Goal: Information Seeking & Learning: Learn about a topic

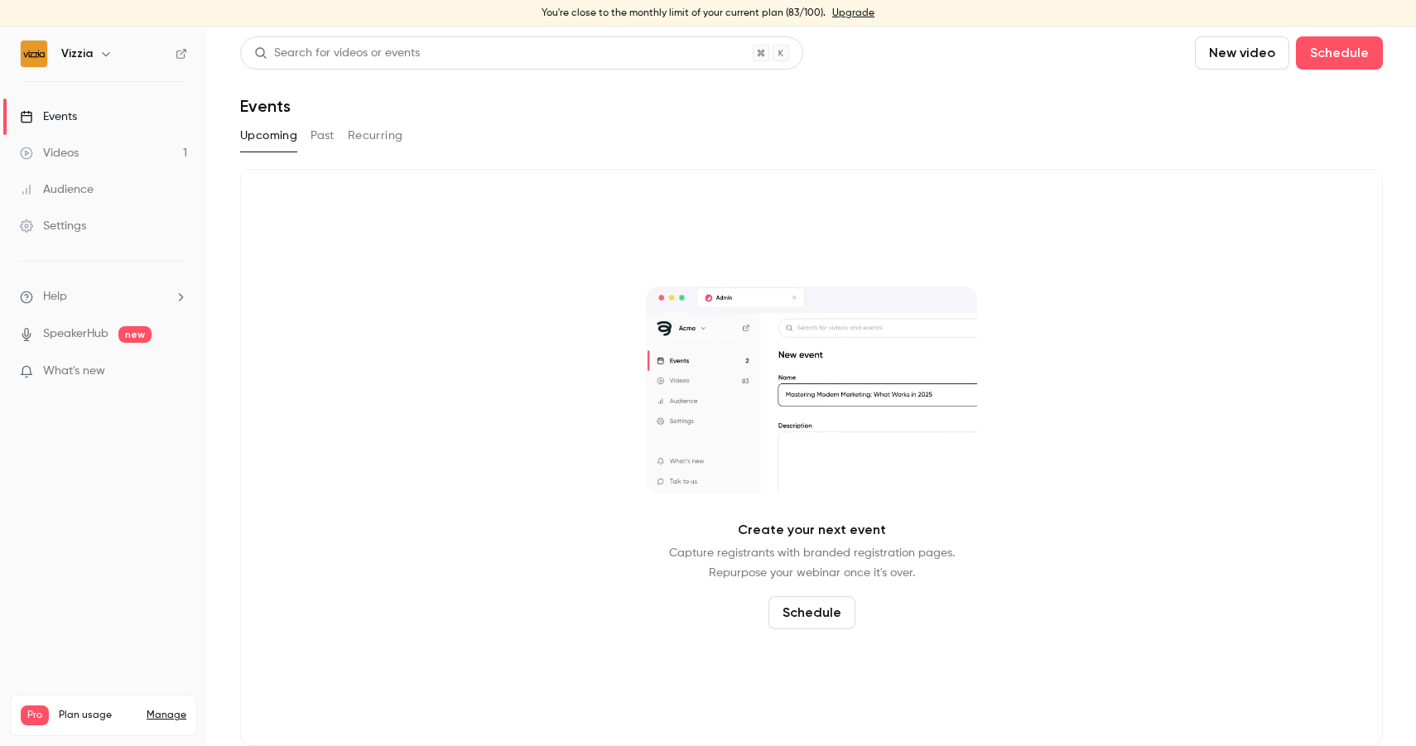
click at [108, 120] on link "Events" at bounding box center [103, 117] width 207 height 36
click at [316, 123] on button "Past" at bounding box center [322, 136] width 24 height 26
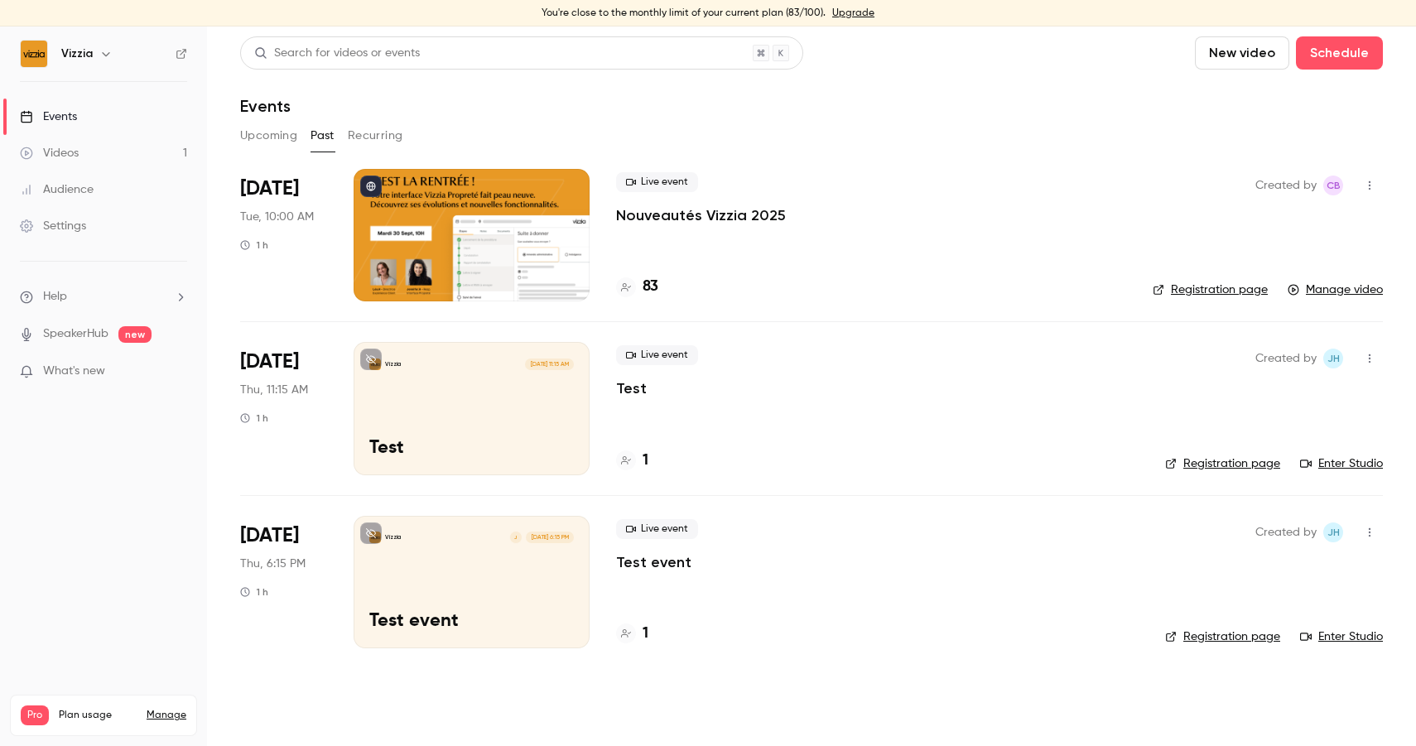
click at [477, 252] on div at bounding box center [471, 235] width 236 height 132
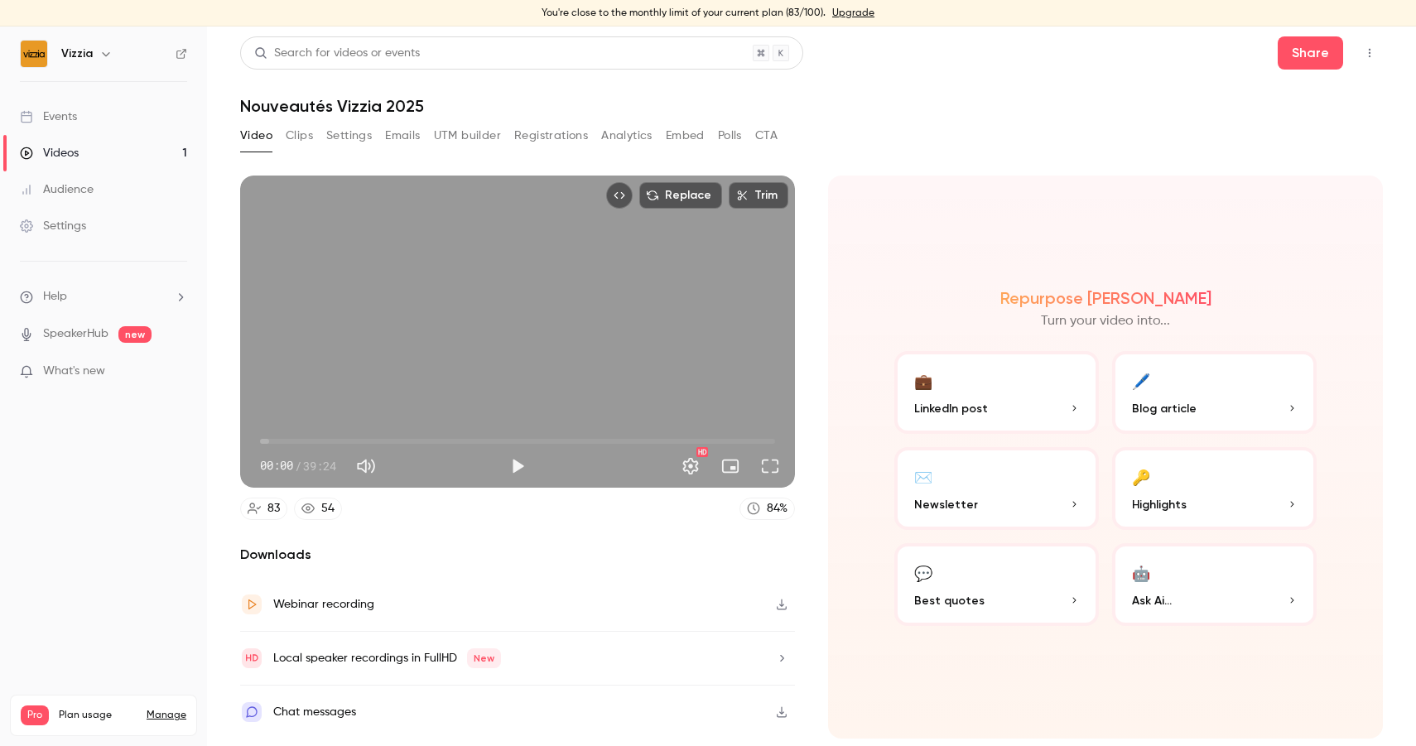
click at [390, 709] on div "Chat messages" at bounding box center [517, 711] width 555 height 53
